Goal: Task Accomplishment & Management: Use online tool/utility

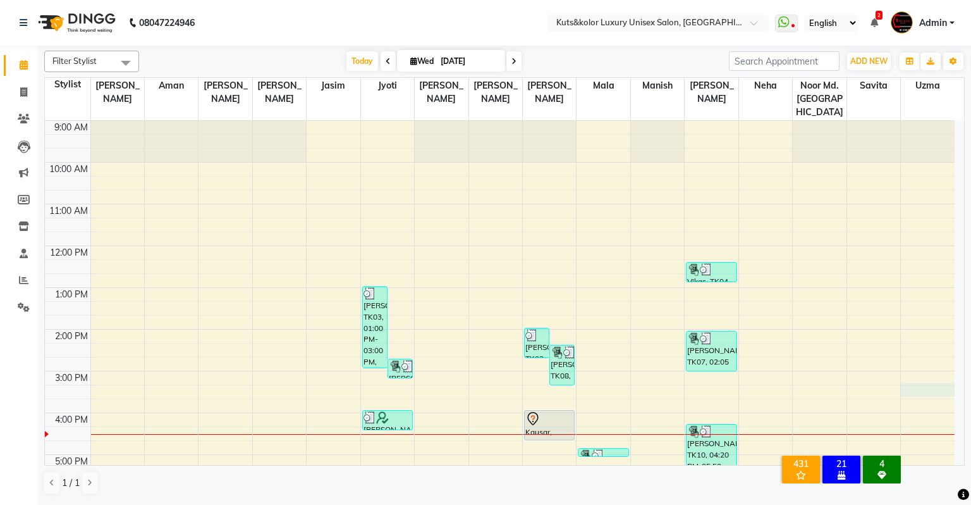
click at [954, 379] on div "9:00 AM 10:00 AM 11:00 AM 12:00 PM 1:00 PM 2:00 PM 3:00 PM 4:00 PM 5:00 PM 6:00…" at bounding box center [500, 392] width 910 height 542
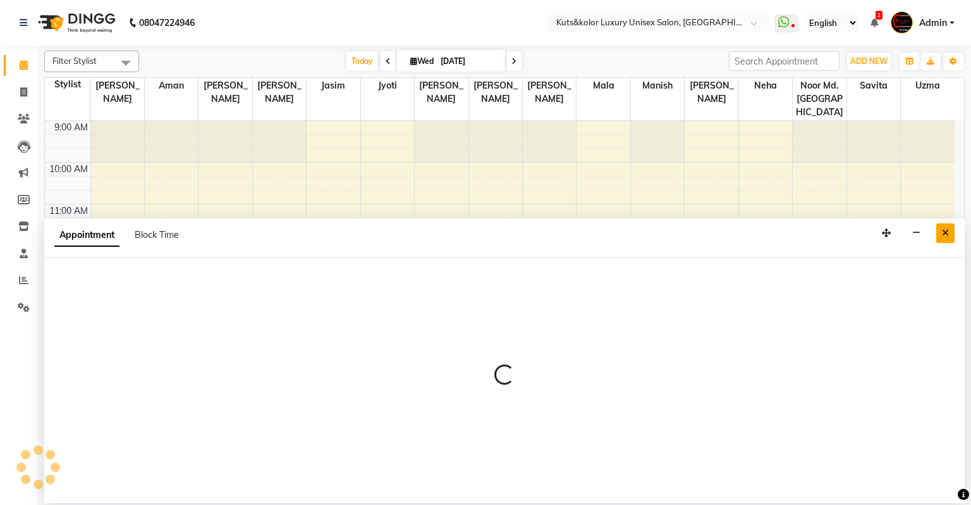
select select "86061"
select select "915"
select select "tentative"
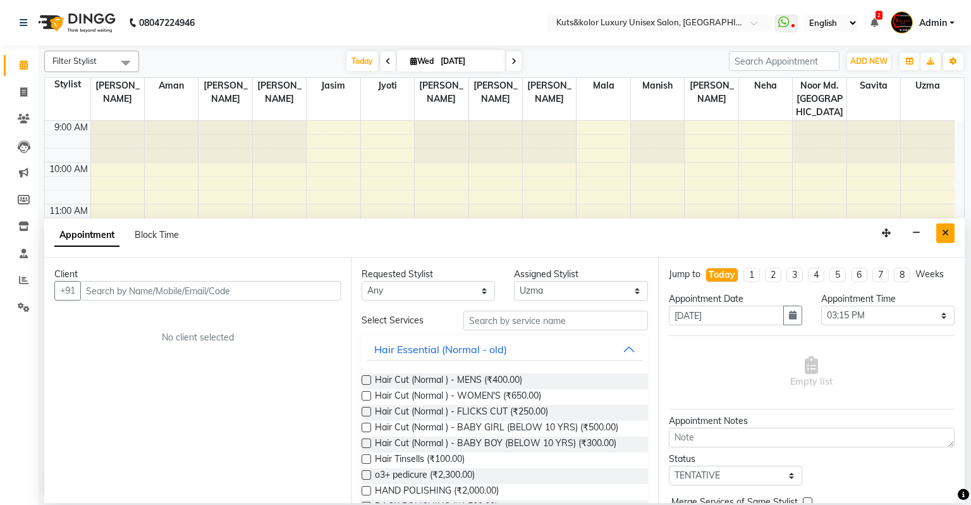
click at [946, 235] on icon "Close" at bounding box center [945, 232] width 7 height 9
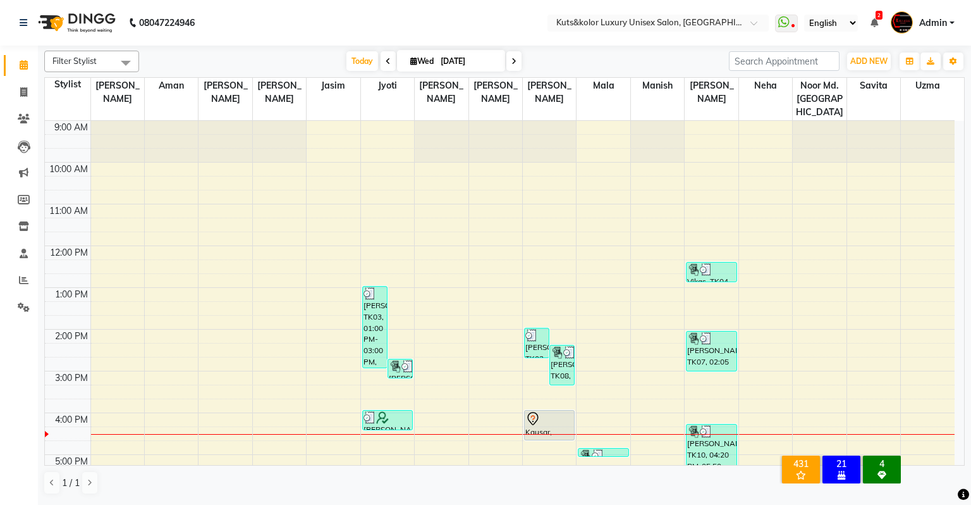
click at [964, 366] on td "9:00 AM 10:00 AM 11:00 AM 12:00 PM 1:00 PM 2:00 PM 3:00 PM 4:00 PM 5:00 PM 6:00…" at bounding box center [505, 293] width 920 height 345
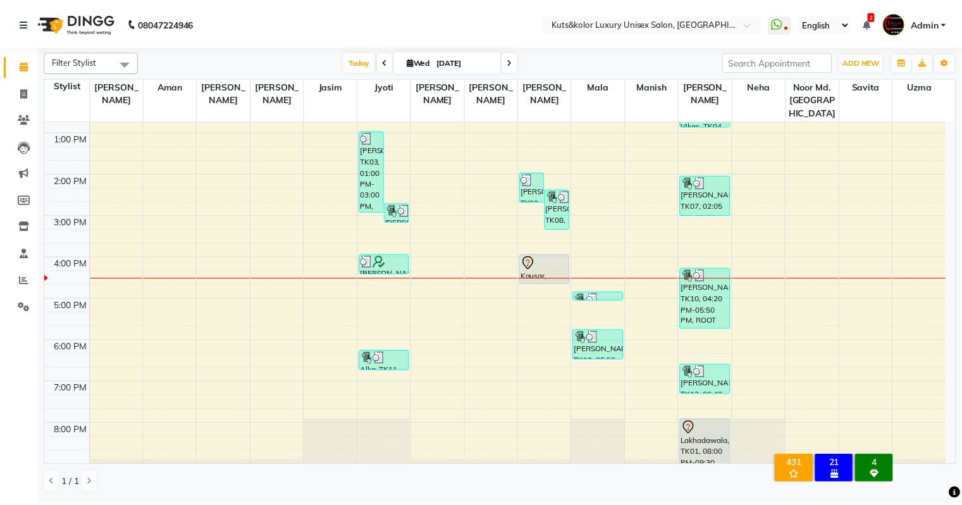
scroll to position [179, 0]
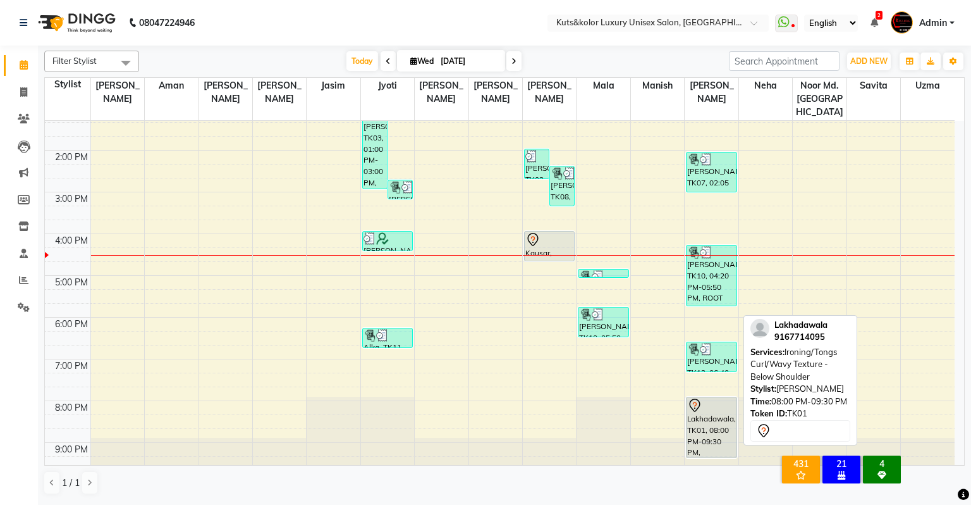
click at [706, 405] on div "Lakhadawala, TK01, 08:00 PM-09:30 PM, Ironing/Tongs Curl/Wavy Texture - Below S…" at bounding box center [711, 427] width 49 height 60
select select "7"
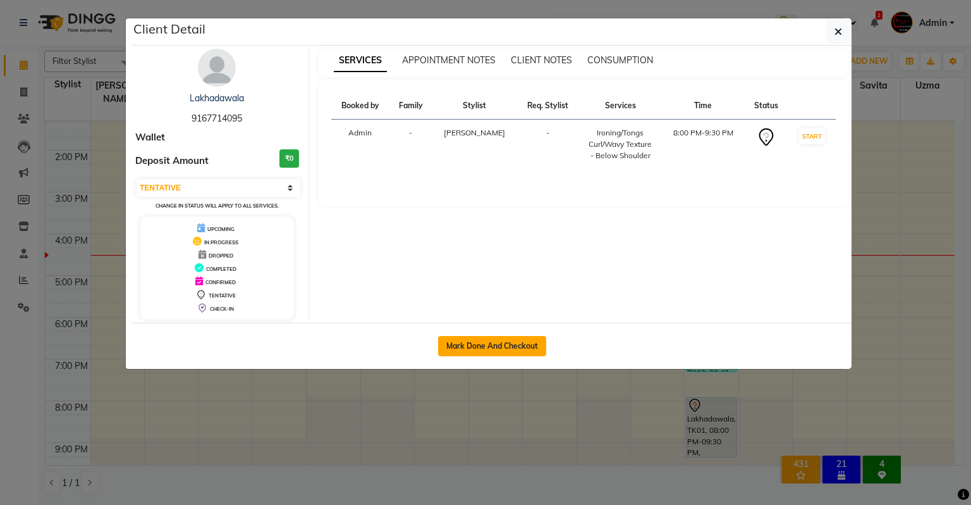
click at [502, 340] on button "Mark Done And Checkout" at bounding box center [492, 346] width 108 height 20
select select "4172"
select select "service"
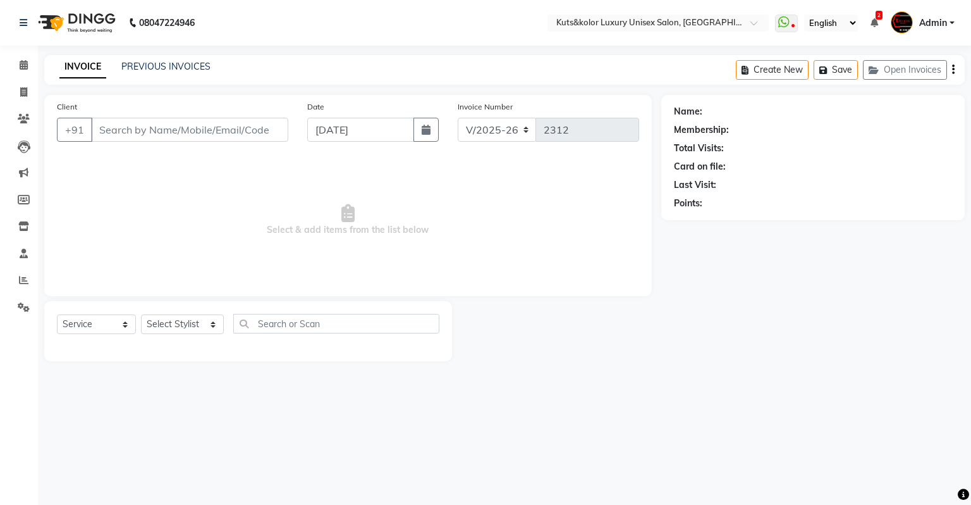
type input "9167714095"
select select "22556"
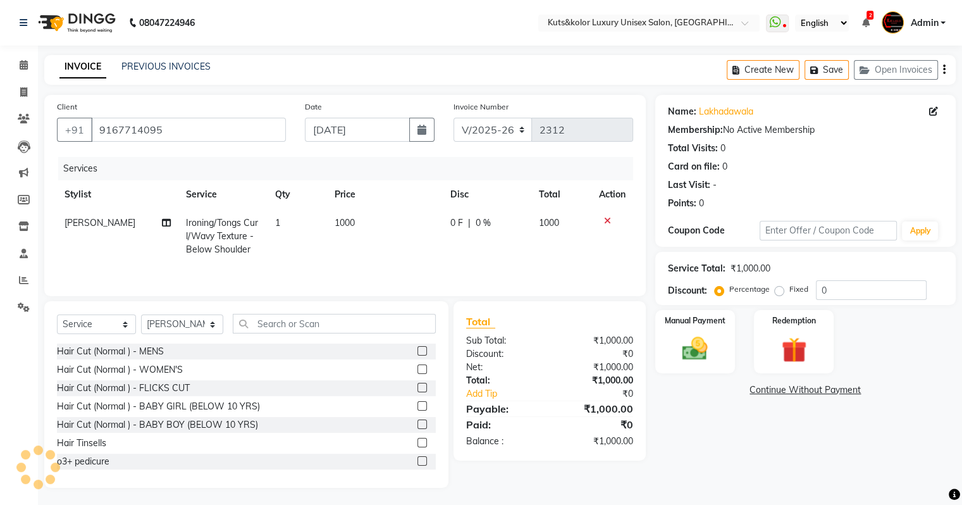
click at [323, 229] on td "1" at bounding box center [297, 236] width 59 height 55
select select "22556"
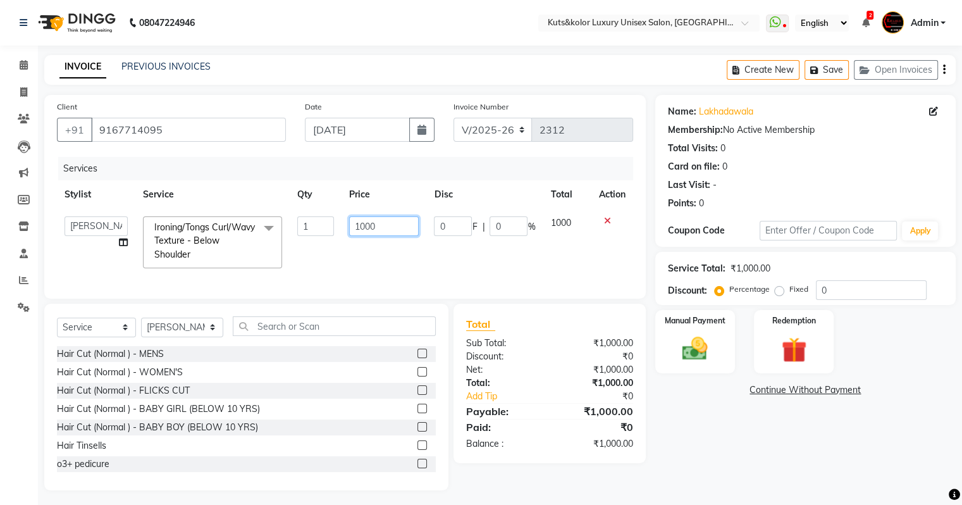
click at [364, 229] on input "1000" at bounding box center [384, 226] width 70 height 20
type input "2000"
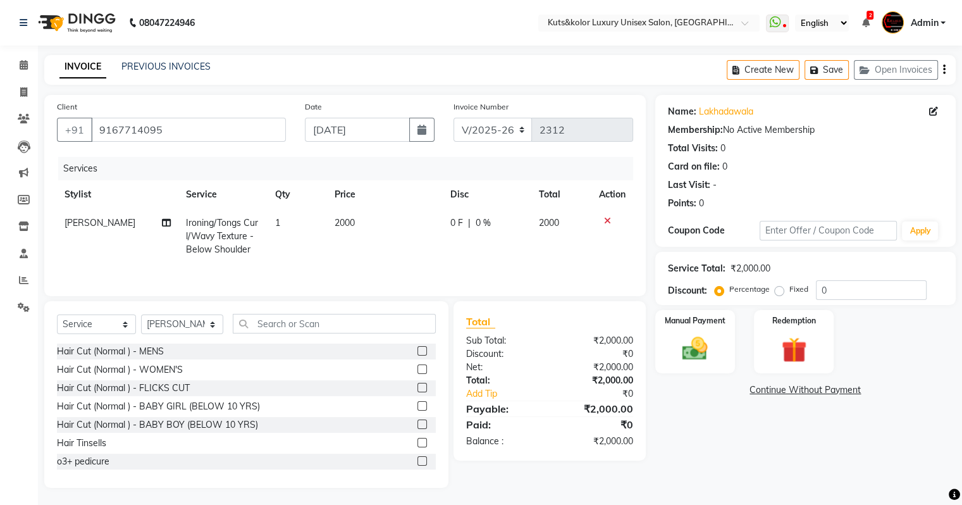
click at [406, 248] on td "2000" at bounding box center [385, 236] width 116 height 55
select select "22556"
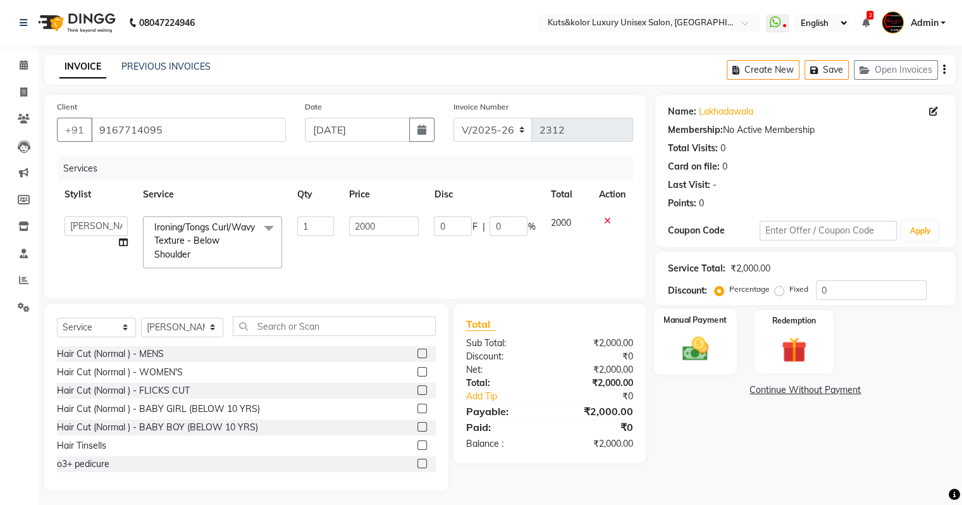
click at [678, 352] on img at bounding box center [695, 349] width 42 height 30
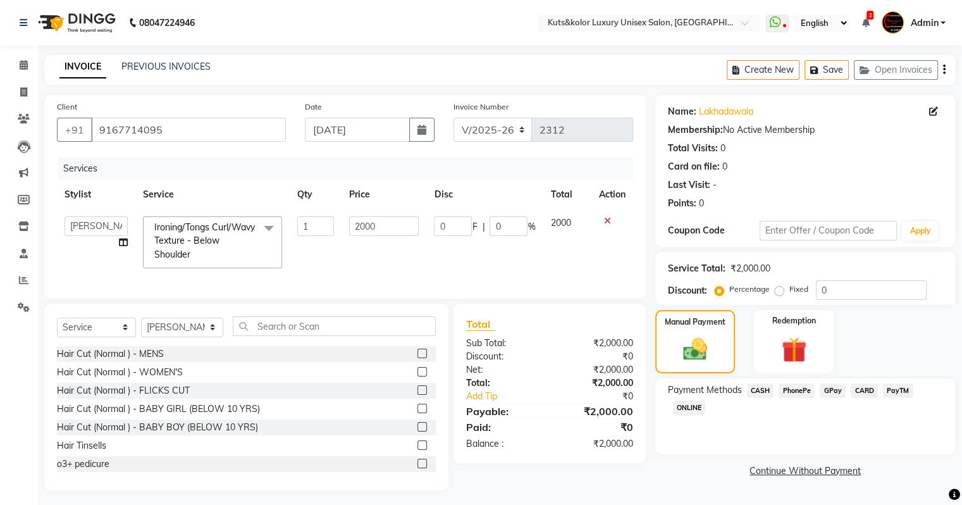
click at [770, 389] on span "CASH" at bounding box center [760, 390] width 27 height 15
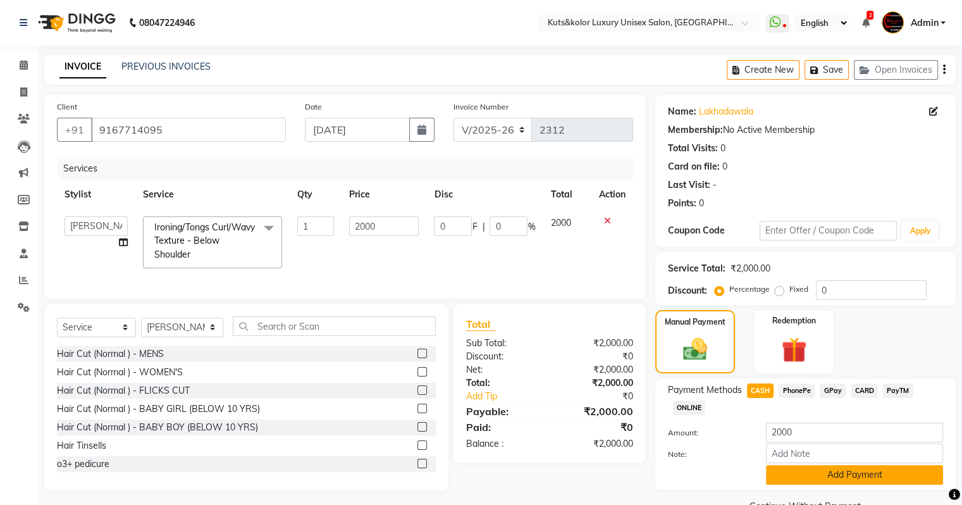
click at [866, 469] on button "Add Payment" at bounding box center [854, 475] width 177 height 20
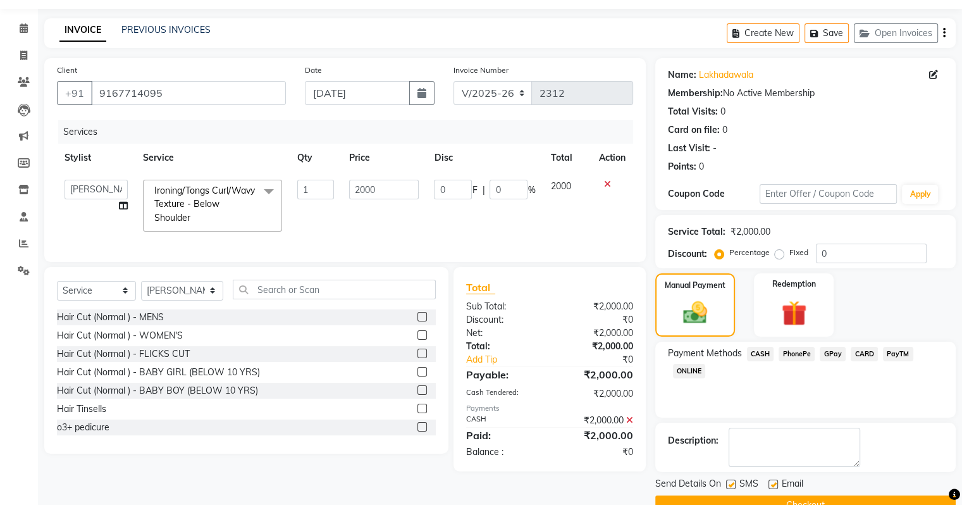
scroll to position [65, 0]
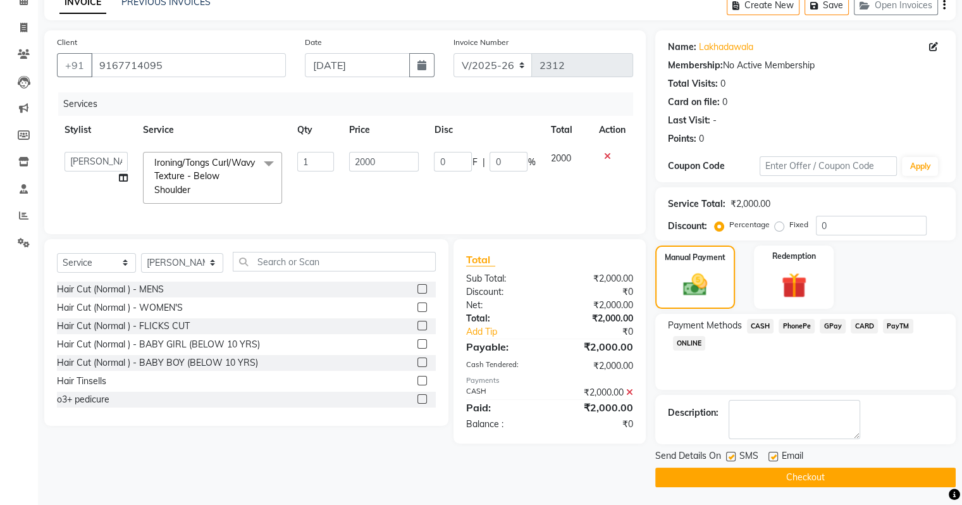
click at [727, 457] on label at bounding box center [730, 456] width 9 height 9
click at [727, 457] on input "checkbox" at bounding box center [730, 457] width 8 height 8
checkbox input "false"
click at [729, 475] on button "Checkout" at bounding box center [805, 477] width 300 height 20
